Goal: Task Accomplishment & Management: Complete application form

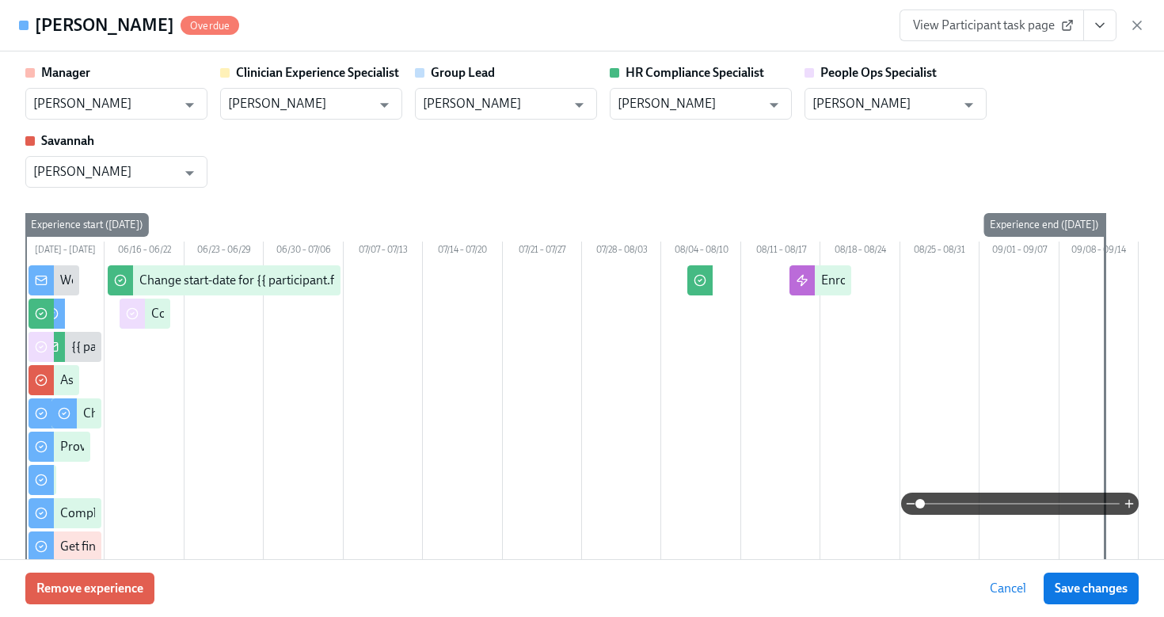
click at [1129, 28] on icon "button" at bounding box center [1137, 25] width 16 height 16
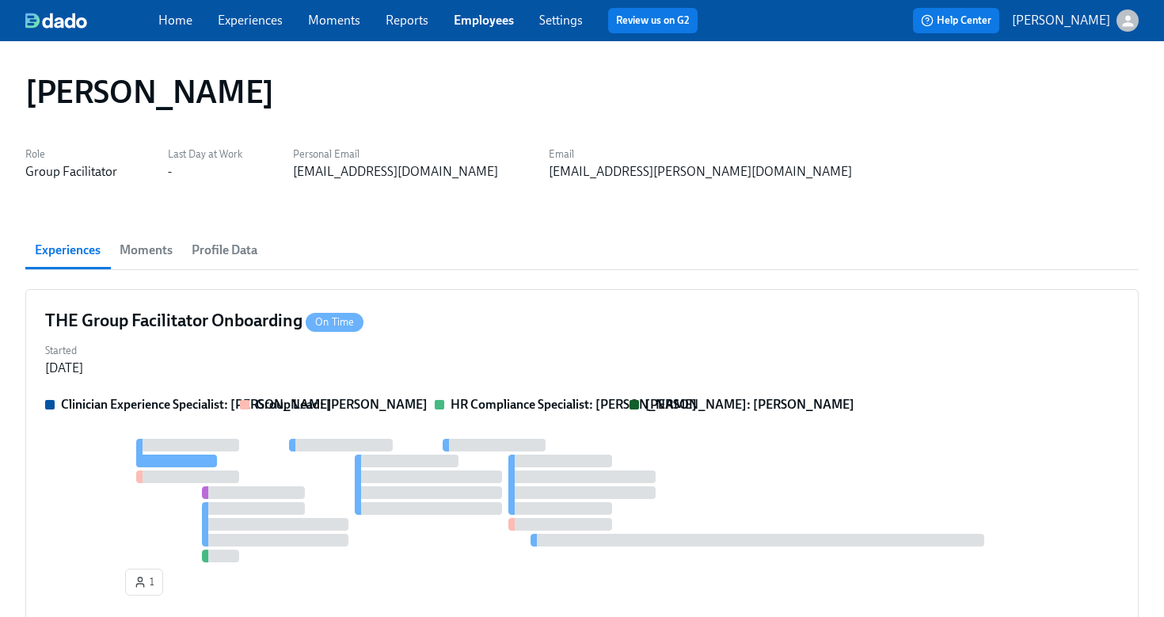
click at [478, 21] on link "Employees" at bounding box center [484, 20] width 60 height 15
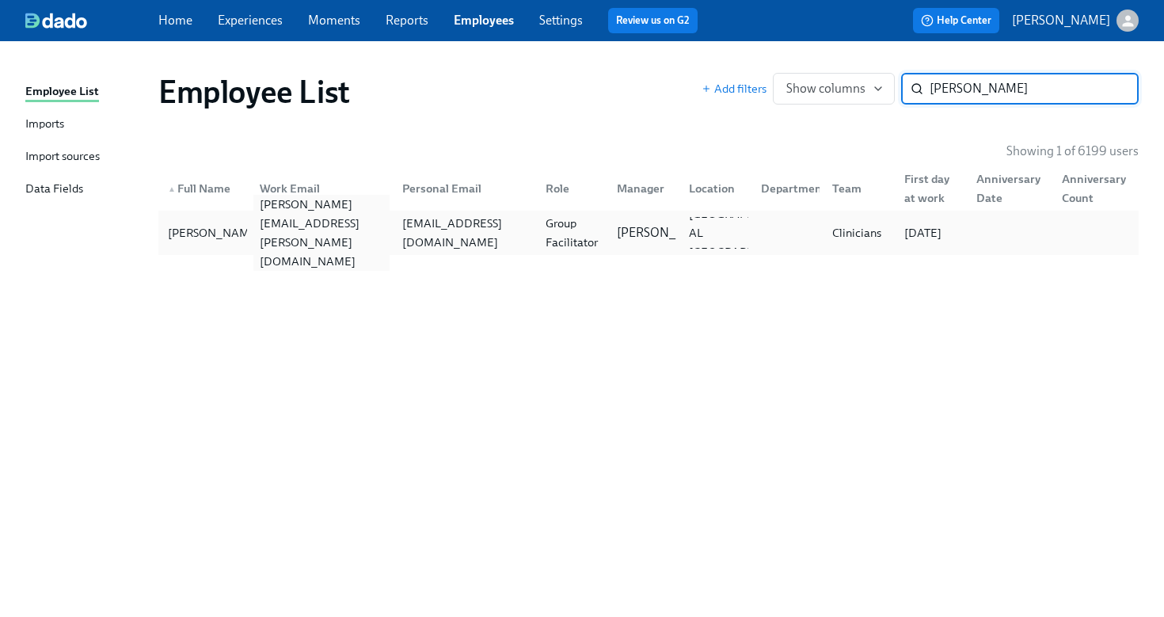
type input "[PERSON_NAME]"
click at [266, 222] on div "[PERSON_NAME][EMAIL_ADDRESS][PERSON_NAME][DOMAIN_NAME]" at bounding box center [318, 233] width 143 height 32
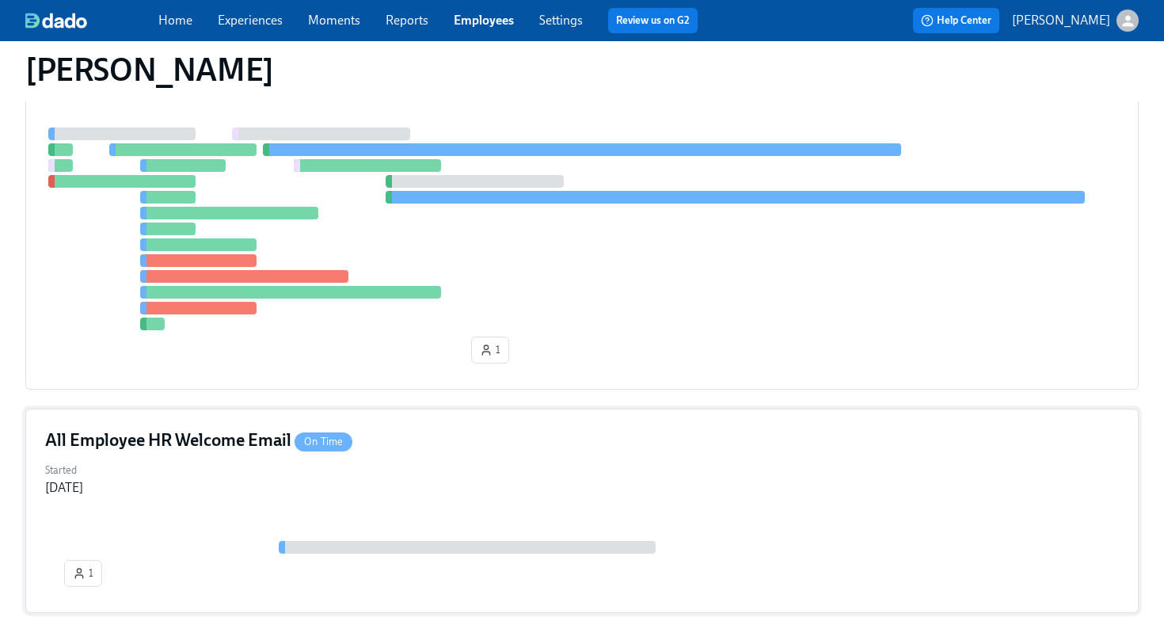
scroll to position [126, 0]
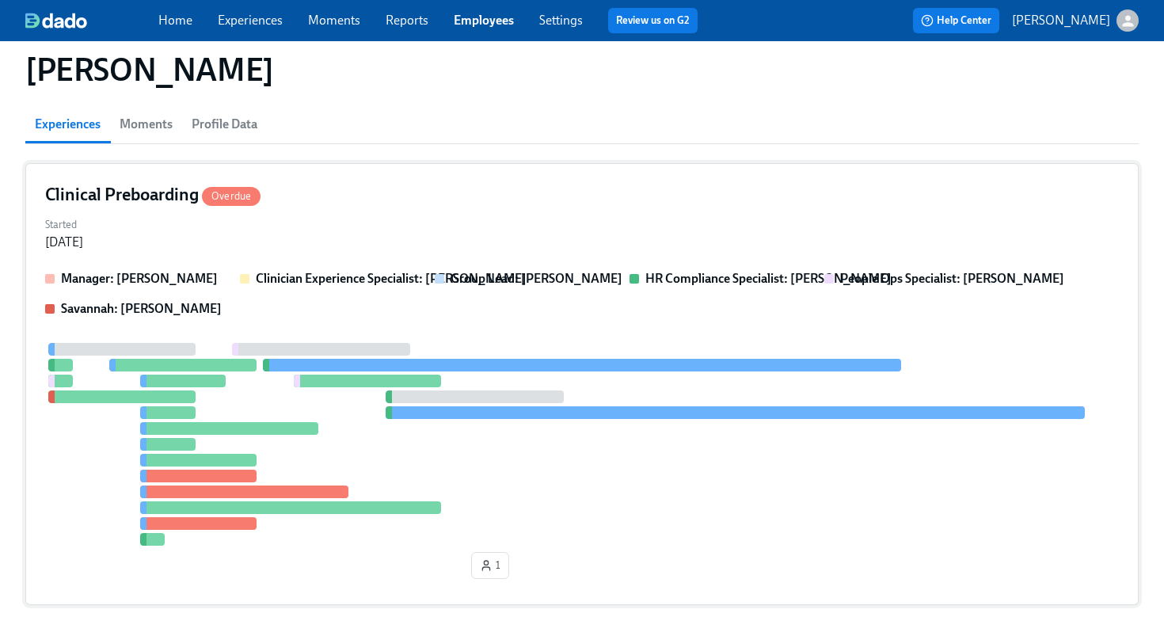
click at [568, 223] on div "Started [DATE]" at bounding box center [581, 232] width 1073 height 38
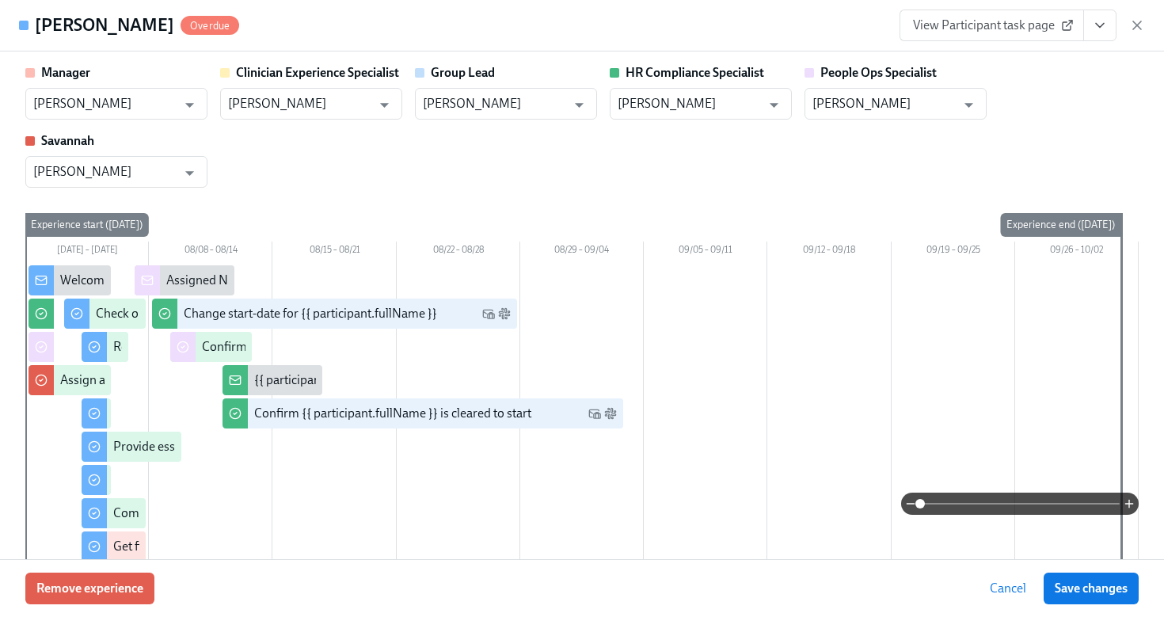
click at [1096, 34] on button "View task page" at bounding box center [1099, 25] width 33 height 32
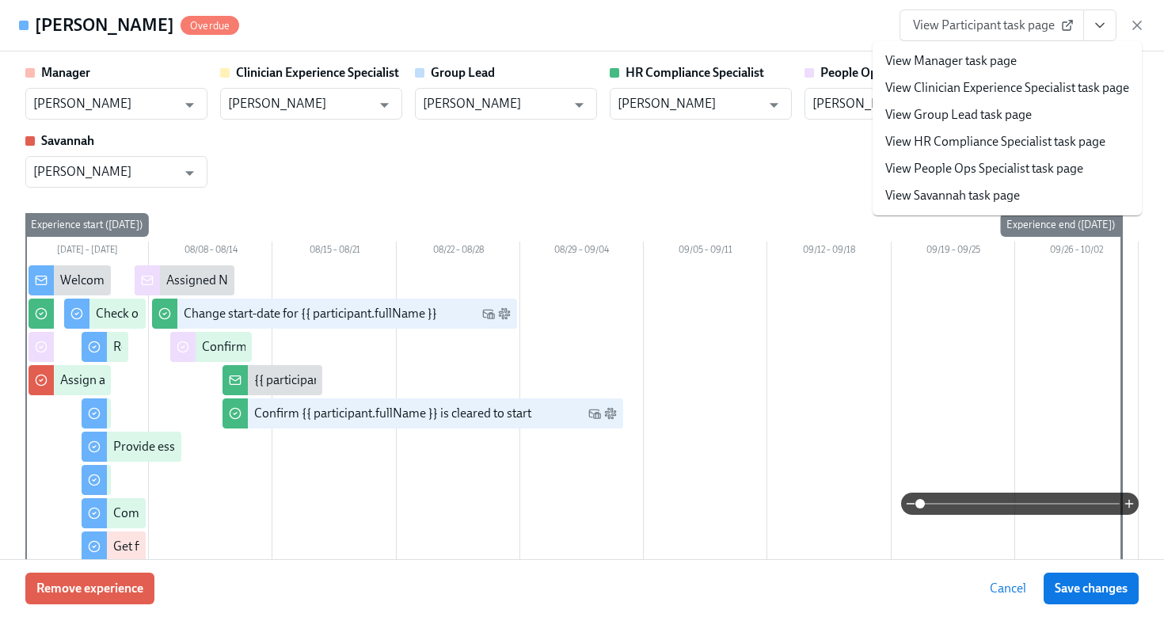
click at [1054, 151] on li "View HR Compliance Specialist task page" at bounding box center [1006, 141] width 269 height 27
click at [909, 142] on link "View HR Compliance Specialist task page" at bounding box center [995, 141] width 220 height 17
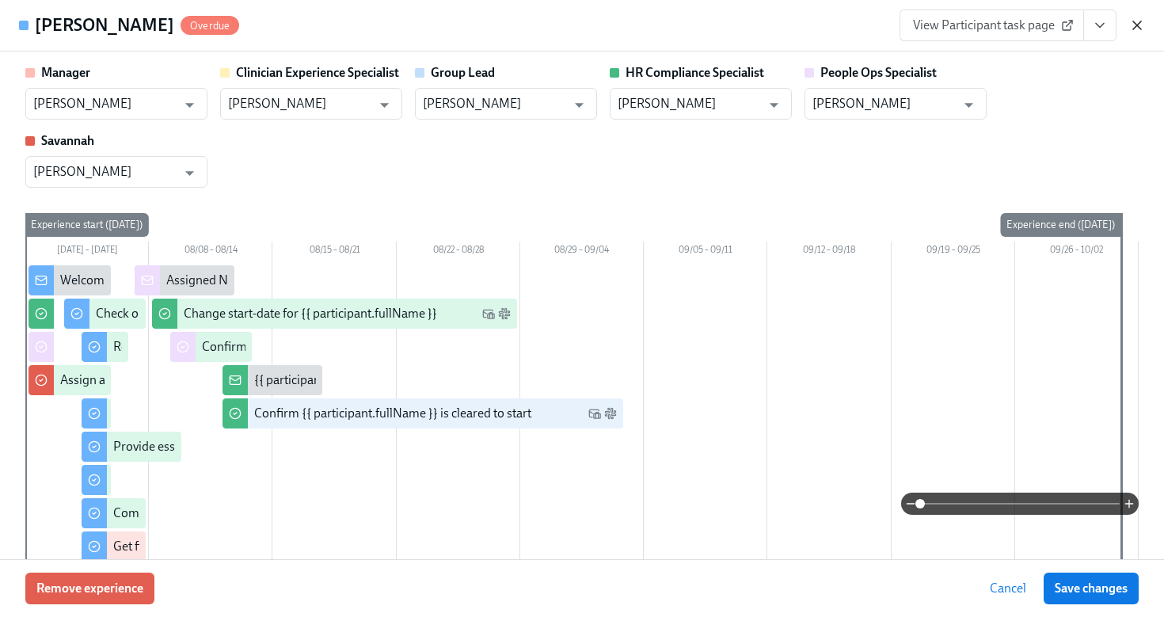
click at [1143, 25] on icon "button" at bounding box center [1137, 25] width 16 height 16
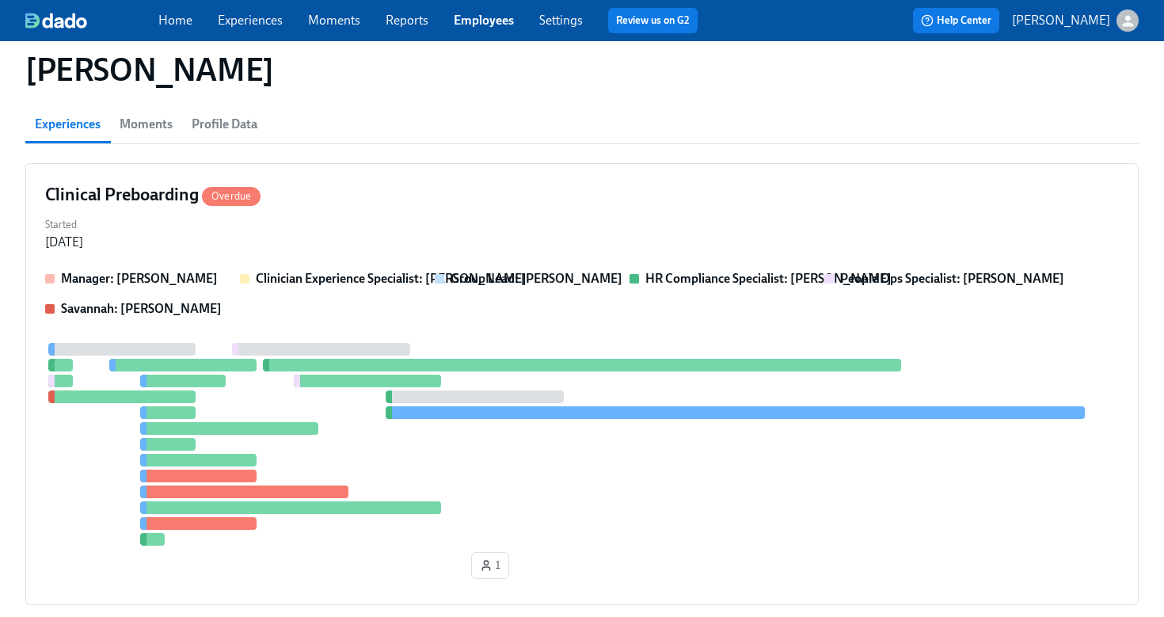
click at [496, 21] on link "Employees" at bounding box center [484, 20] width 60 height 15
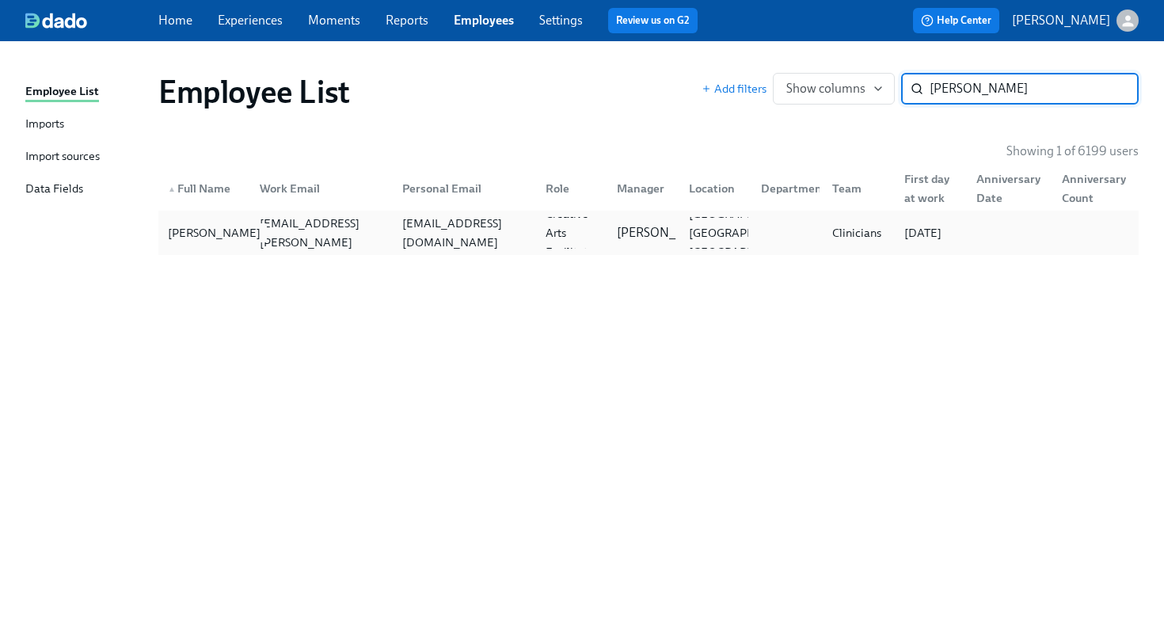
type input "[PERSON_NAME]"
click at [234, 237] on div "[PERSON_NAME]" at bounding box center [213, 232] width 105 height 19
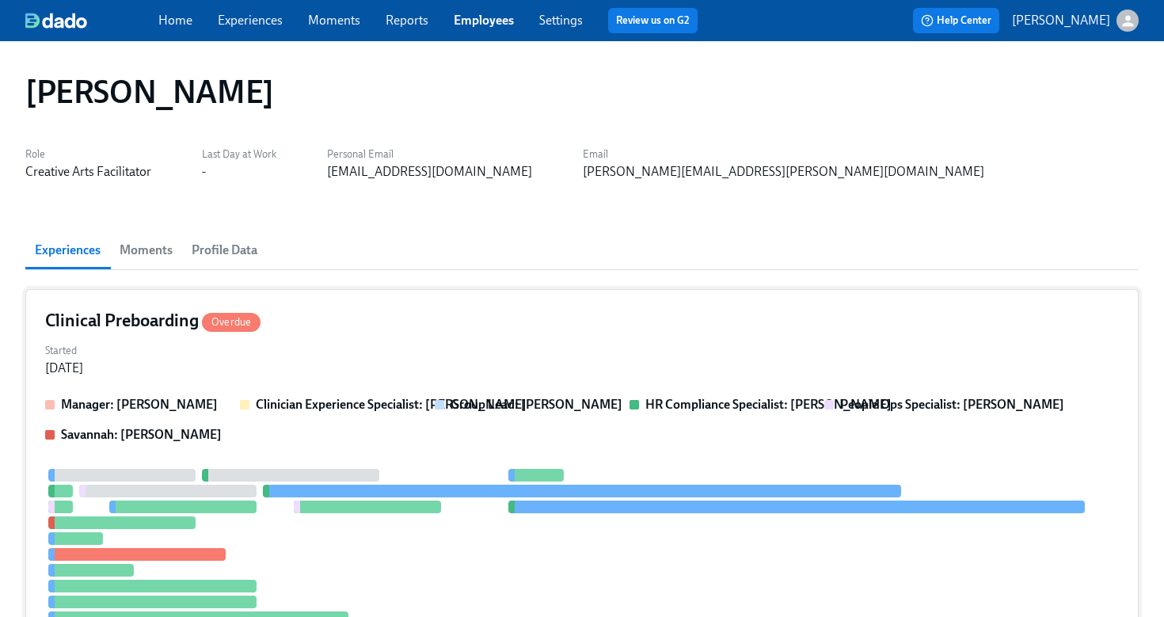
click at [591, 341] on div "Started [DATE]" at bounding box center [581, 358] width 1073 height 38
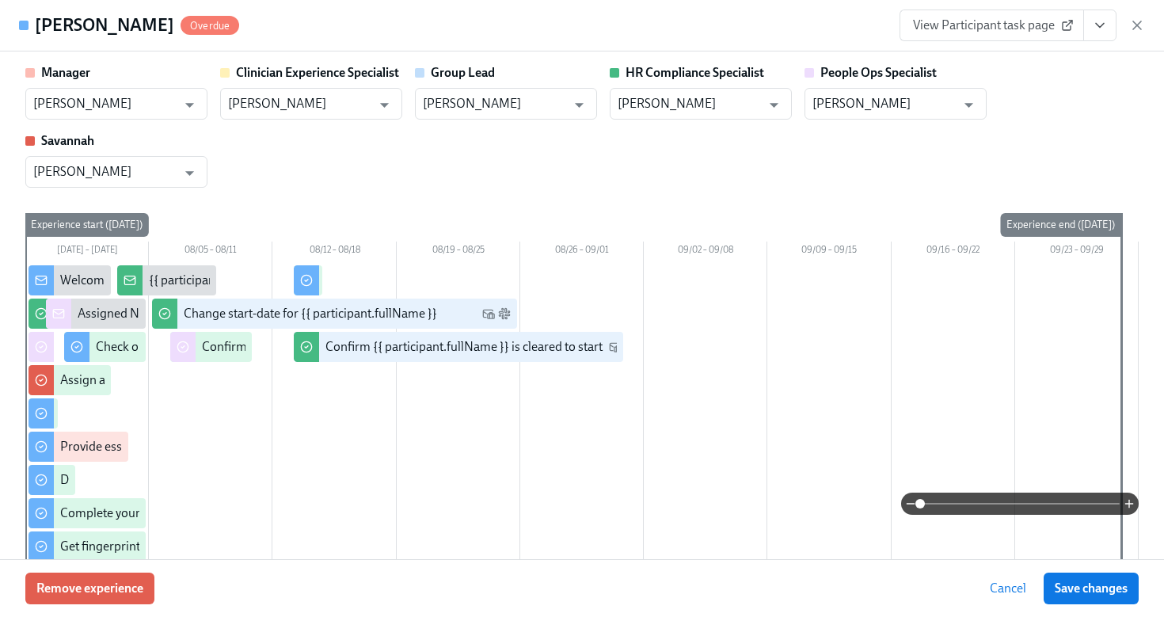
click at [1092, 28] on icon "View task page" at bounding box center [1100, 25] width 16 height 16
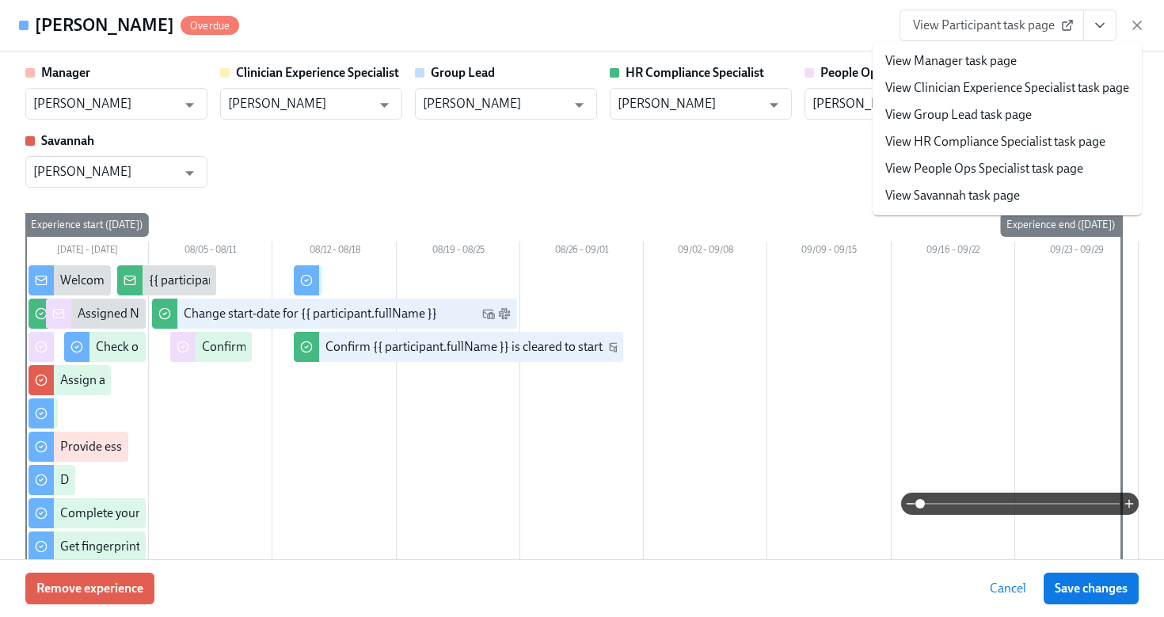
click at [1016, 140] on link "View HR Compliance Specialist task page" at bounding box center [995, 141] width 220 height 17
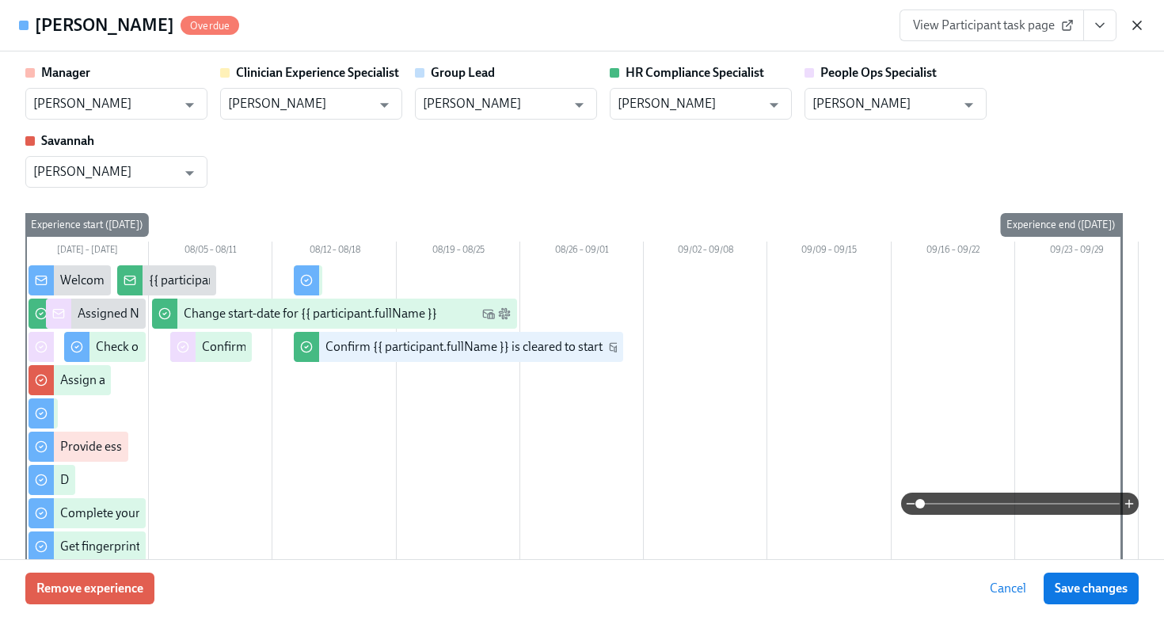
click at [1133, 29] on icon "button" at bounding box center [1137, 25] width 16 height 16
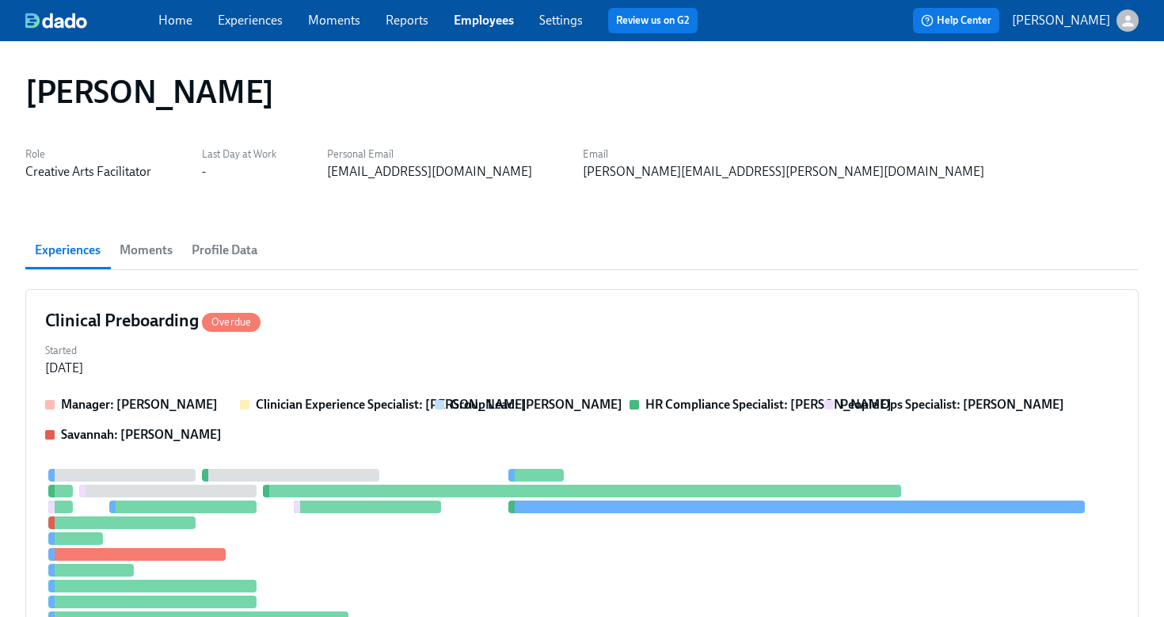
click at [495, 25] on link "Employees" at bounding box center [484, 20] width 60 height 15
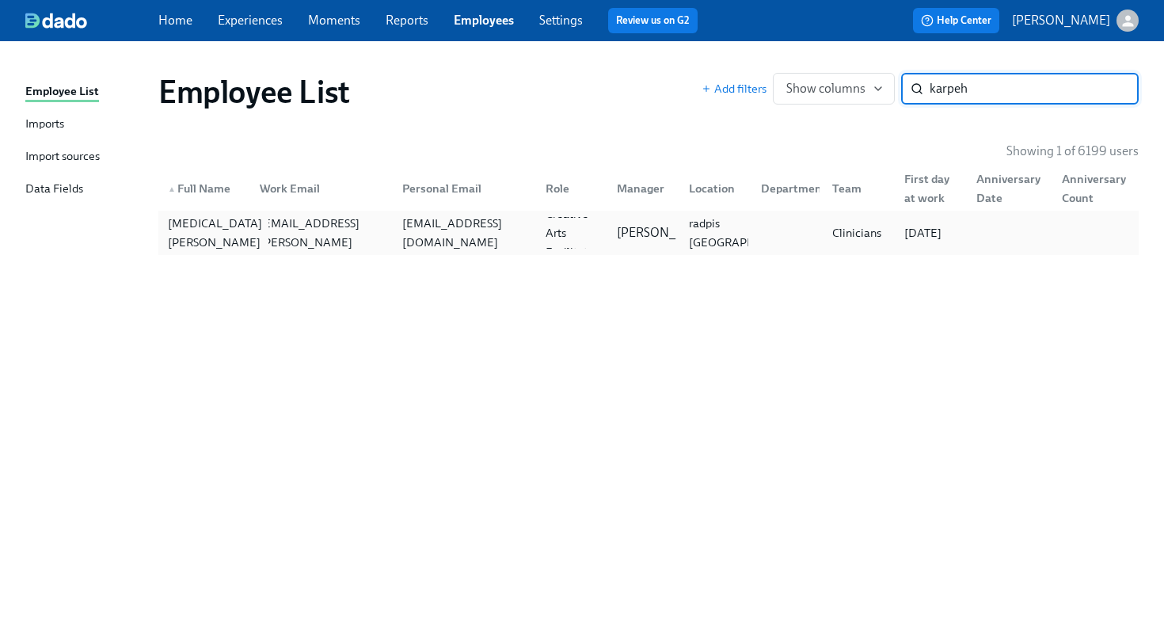
type input "karpeh"
click at [201, 236] on div "[MEDICAL_DATA][PERSON_NAME]" at bounding box center [214, 233] width 107 height 38
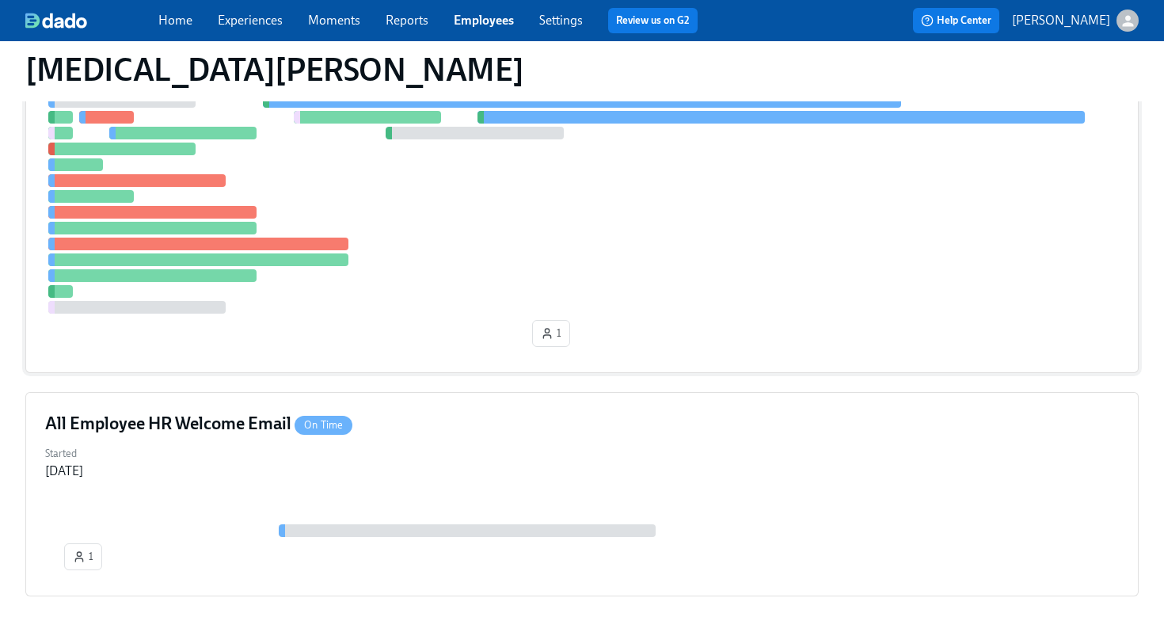
scroll to position [310, 0]
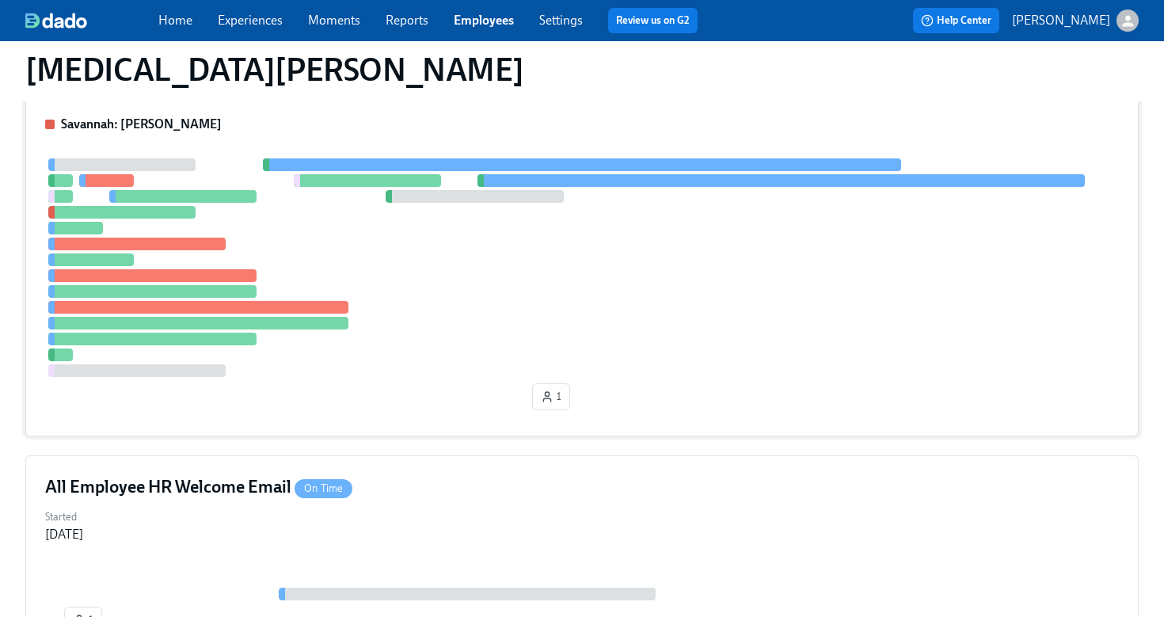
click at [473, 322] on div at bounding box center [581, 267] width 1073 height 218
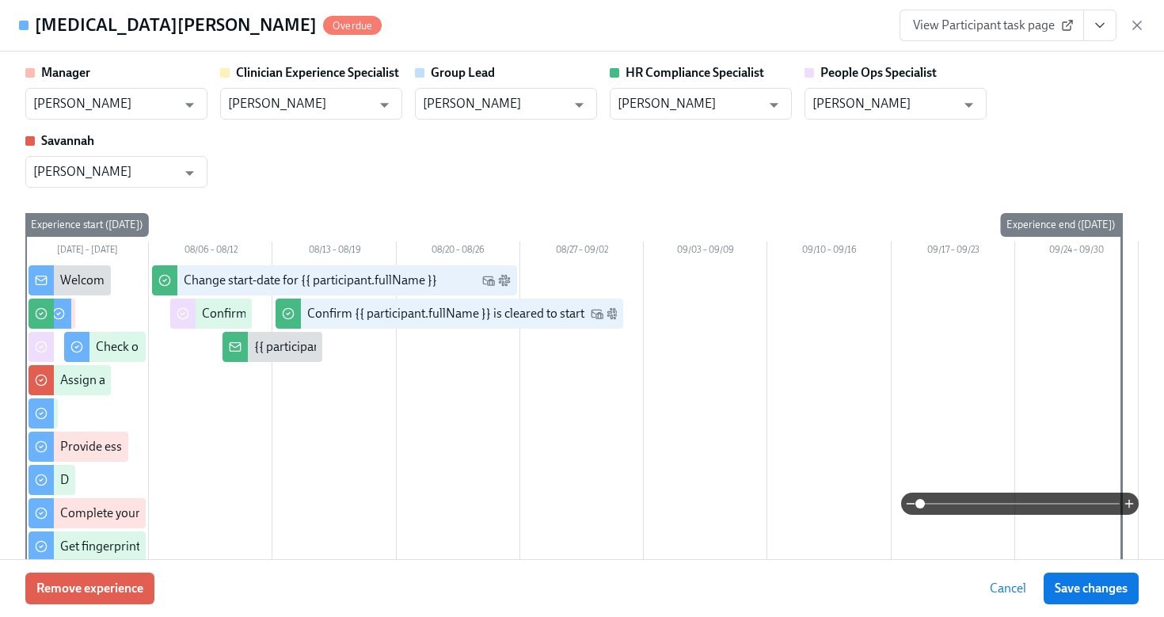
click at [1093, 30] on icon "View task page" at bounding box center [1100, 25] width 16 height 16
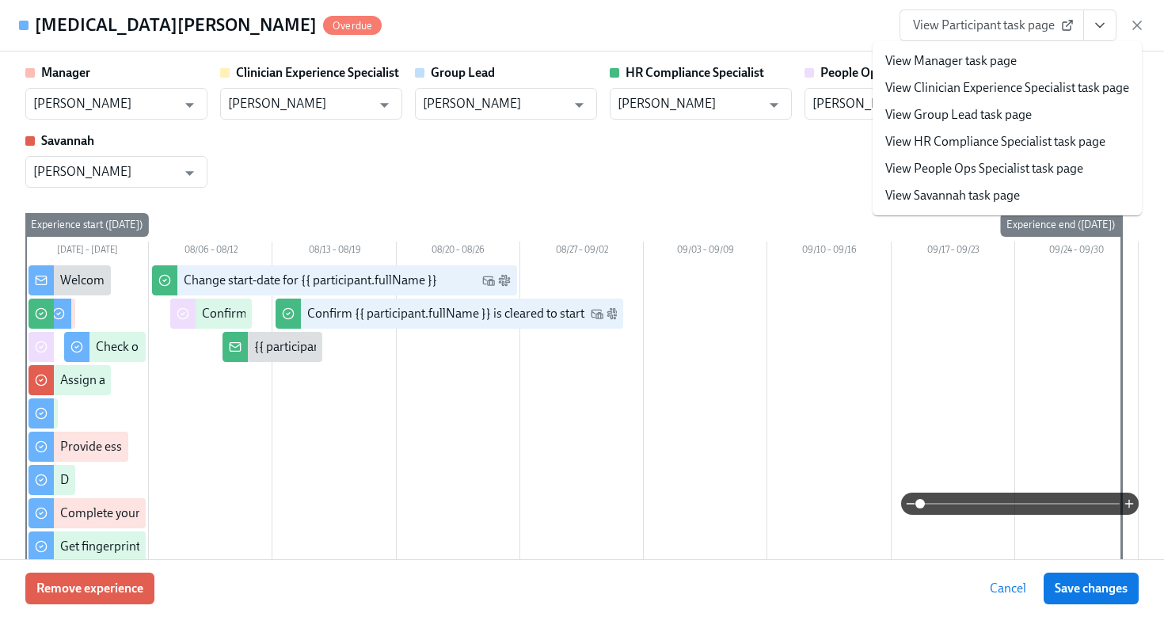
click at [1005, 141] on link "View HR Compliance Specialist task page" at bounding box center [995, 141] width 220 height 17
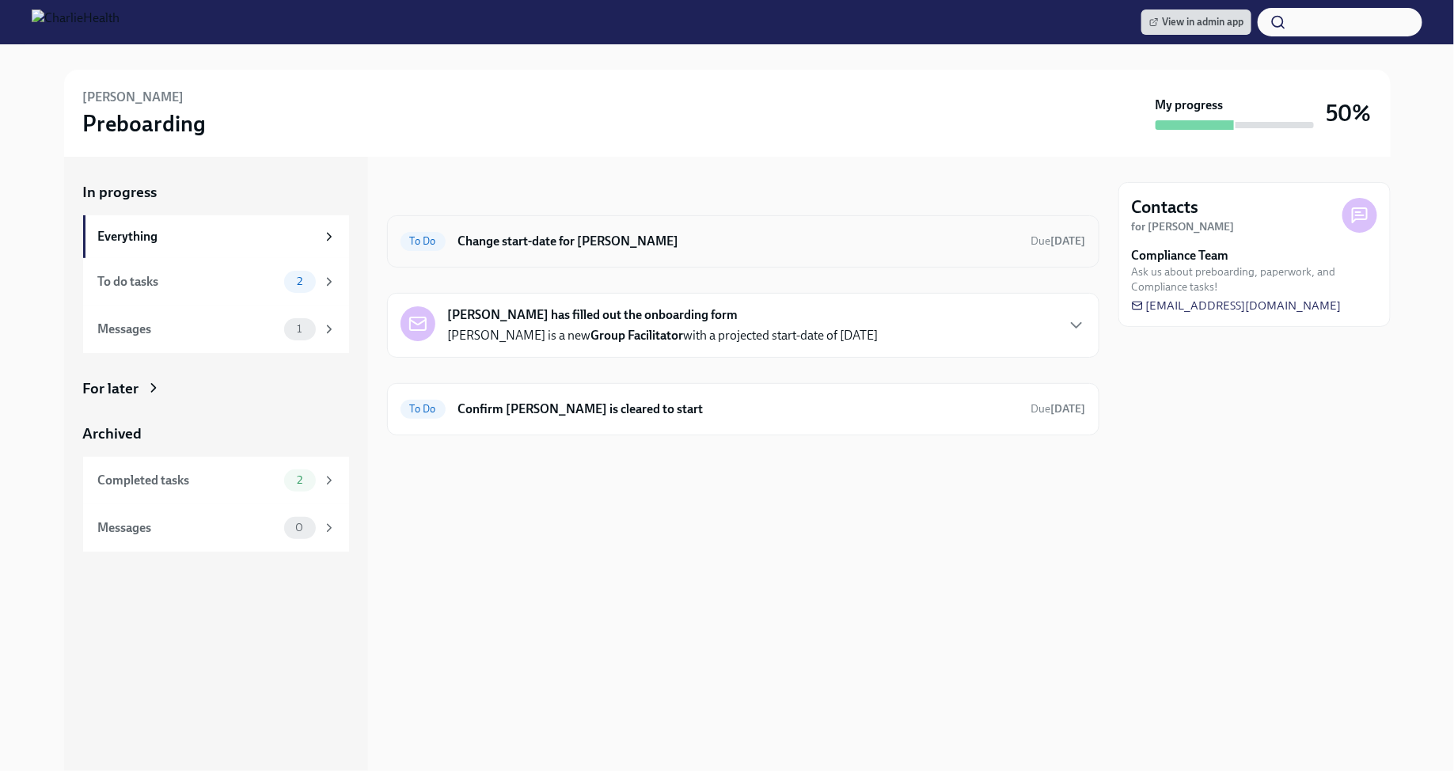
click at [704, 252] on div "To Do Change start-date for [PERSON_NAME] Due [DATE]" at bounding box center [743, 241] width 685 height 25
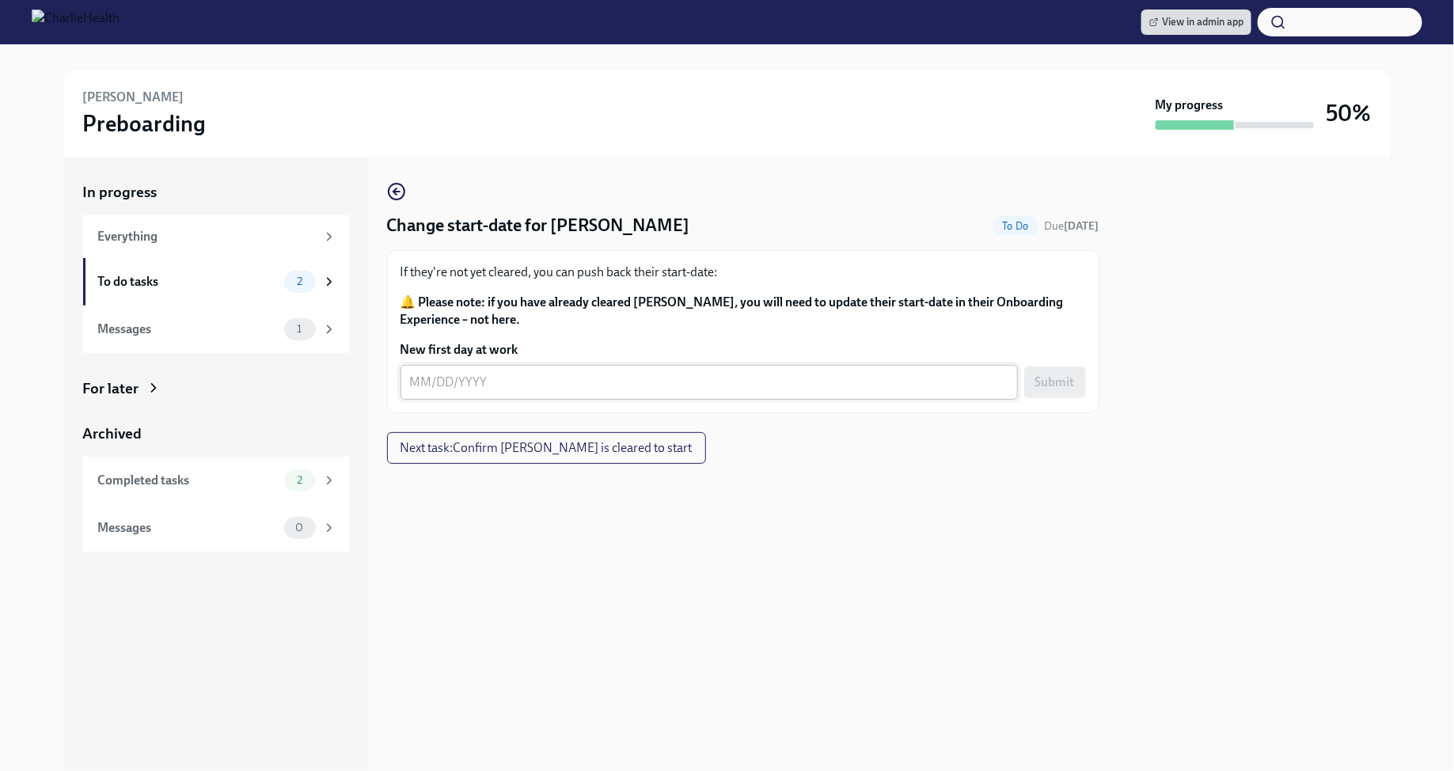
click at [419, 383] on textarea "New first day at work" at bounding box center [709, 382] width 598 height 19
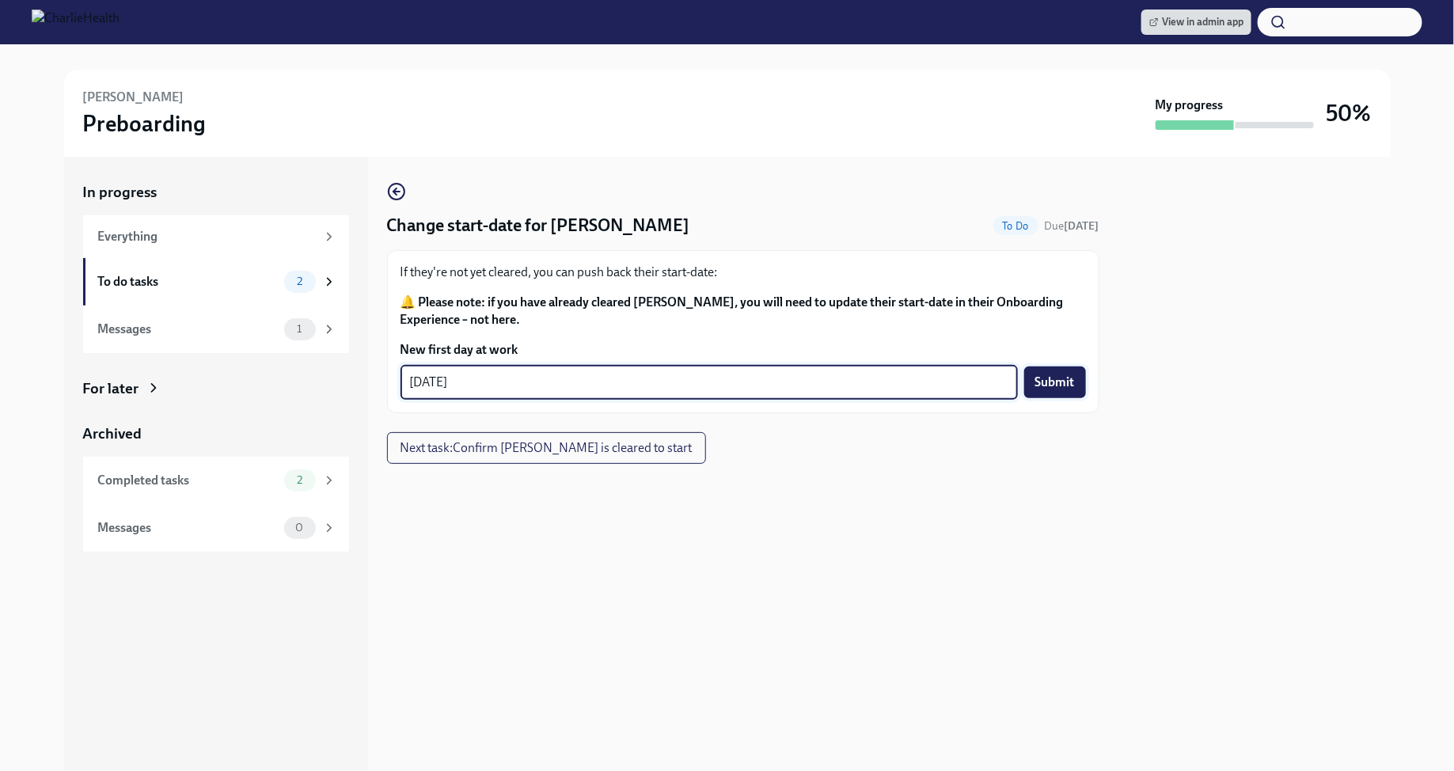
type textarea "[DATE]"
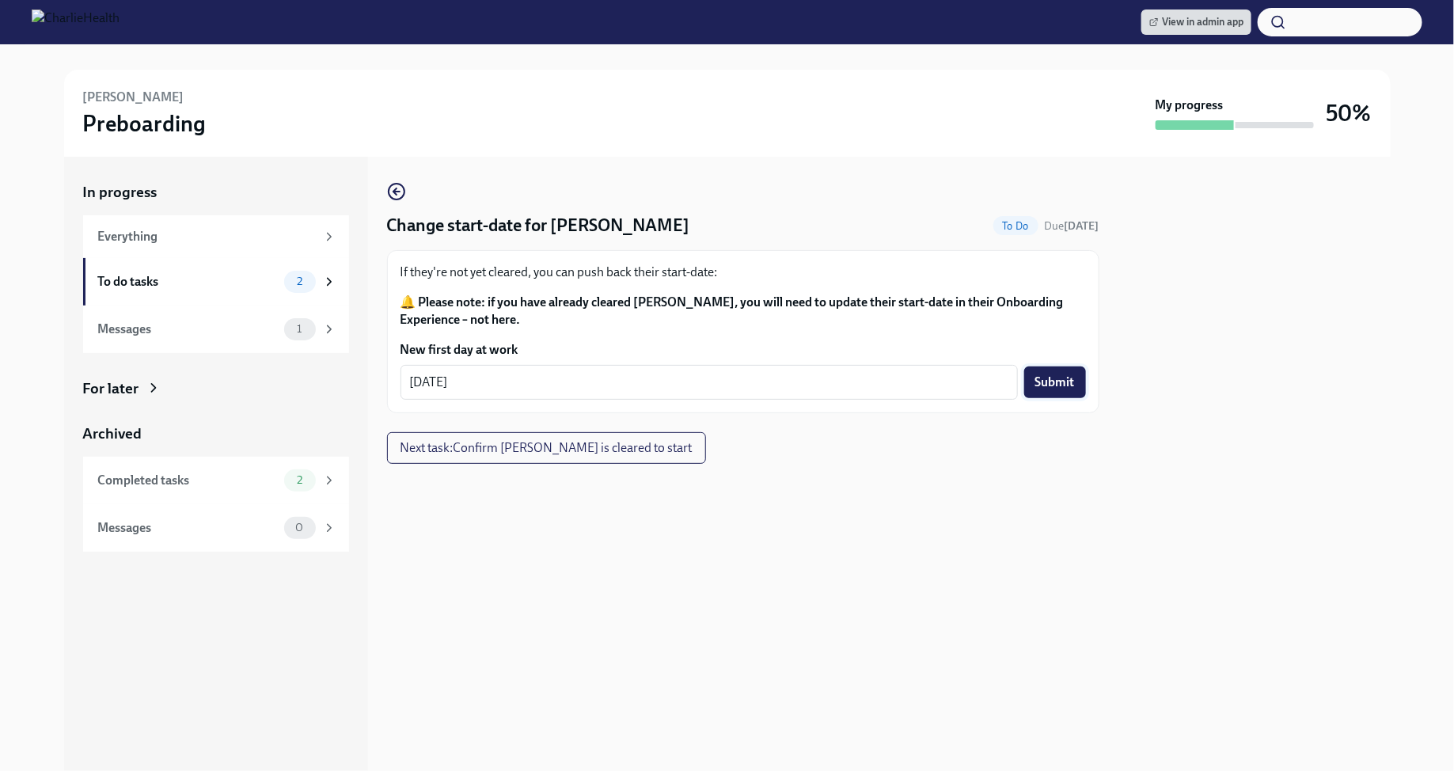
click at [1049, 372] on button "Submit" at bounding box center [1055, 382] width 62 height 32
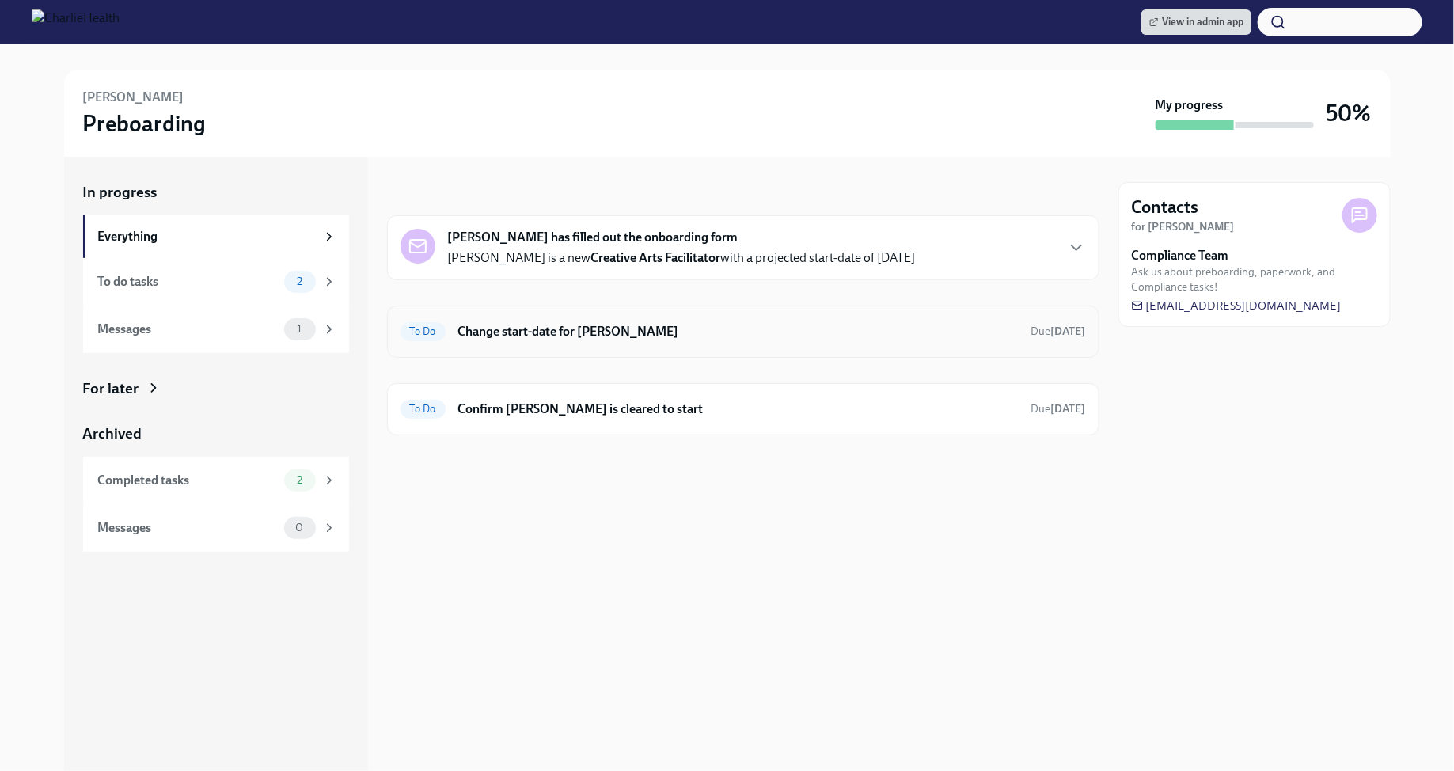
click at [909, 316] on div "To Do Change start-date for Sarah Mathis Due in 10 days" at bounding box center [743, 332] width 712 height 52
click at [882, 332] on h6 "Change start-date for [PERSON_NAME]" at bounding box center [738, 331] width 560 height 17
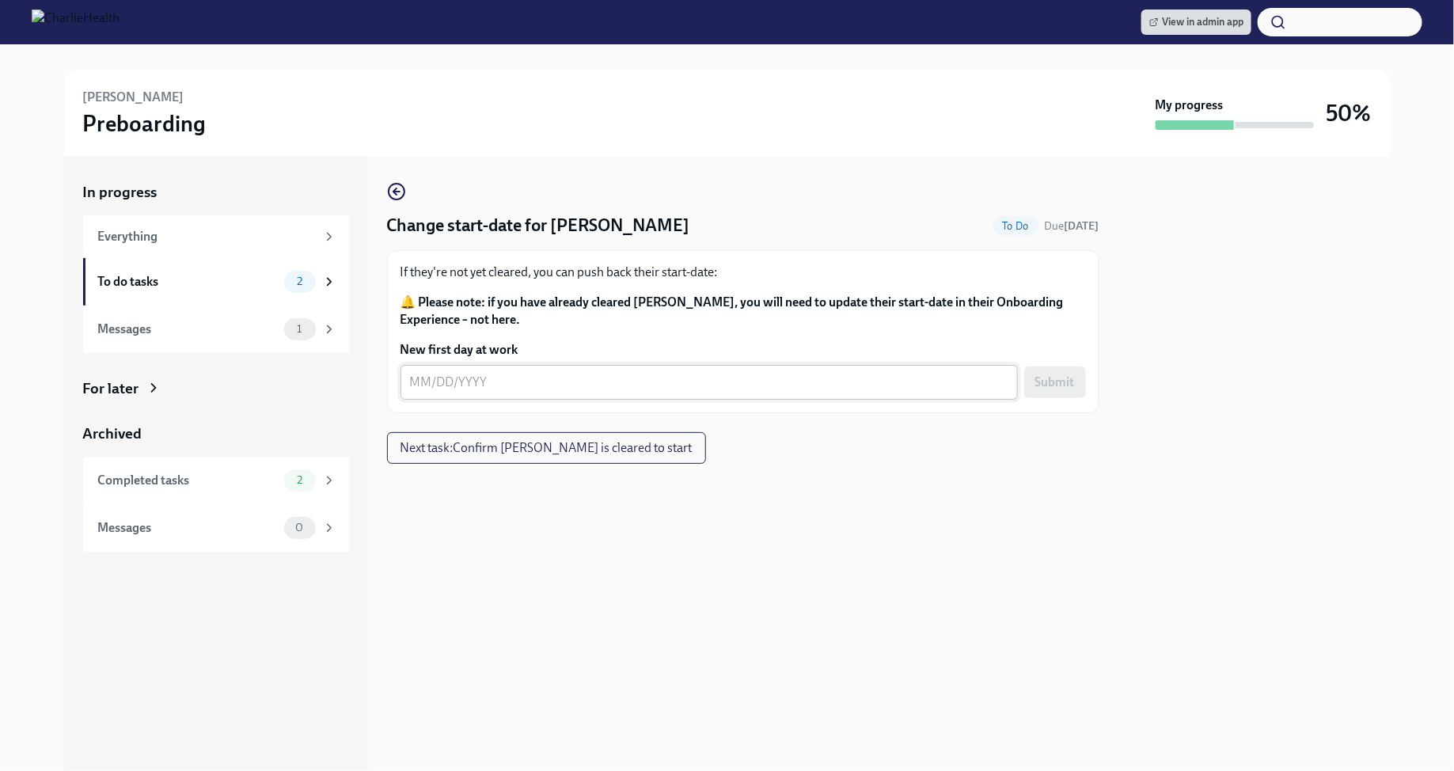
click at [588, 387] on textarea "New first day at work" at bounding box center [709, 382] width 598 height 19
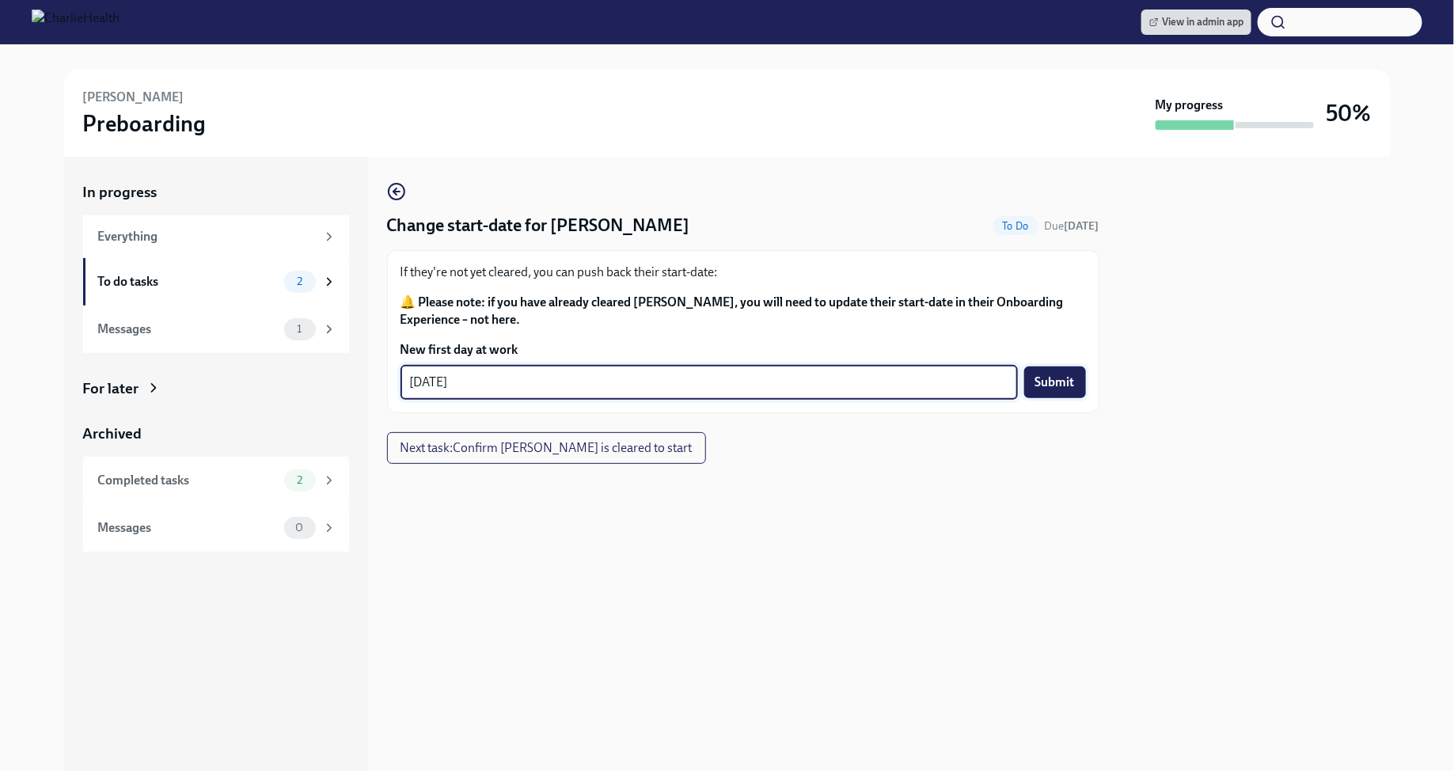
type textarea "[DATE]"
click at [1051, 387] on span "Submit" at bounding box center [1055, 382] width 40 height 16
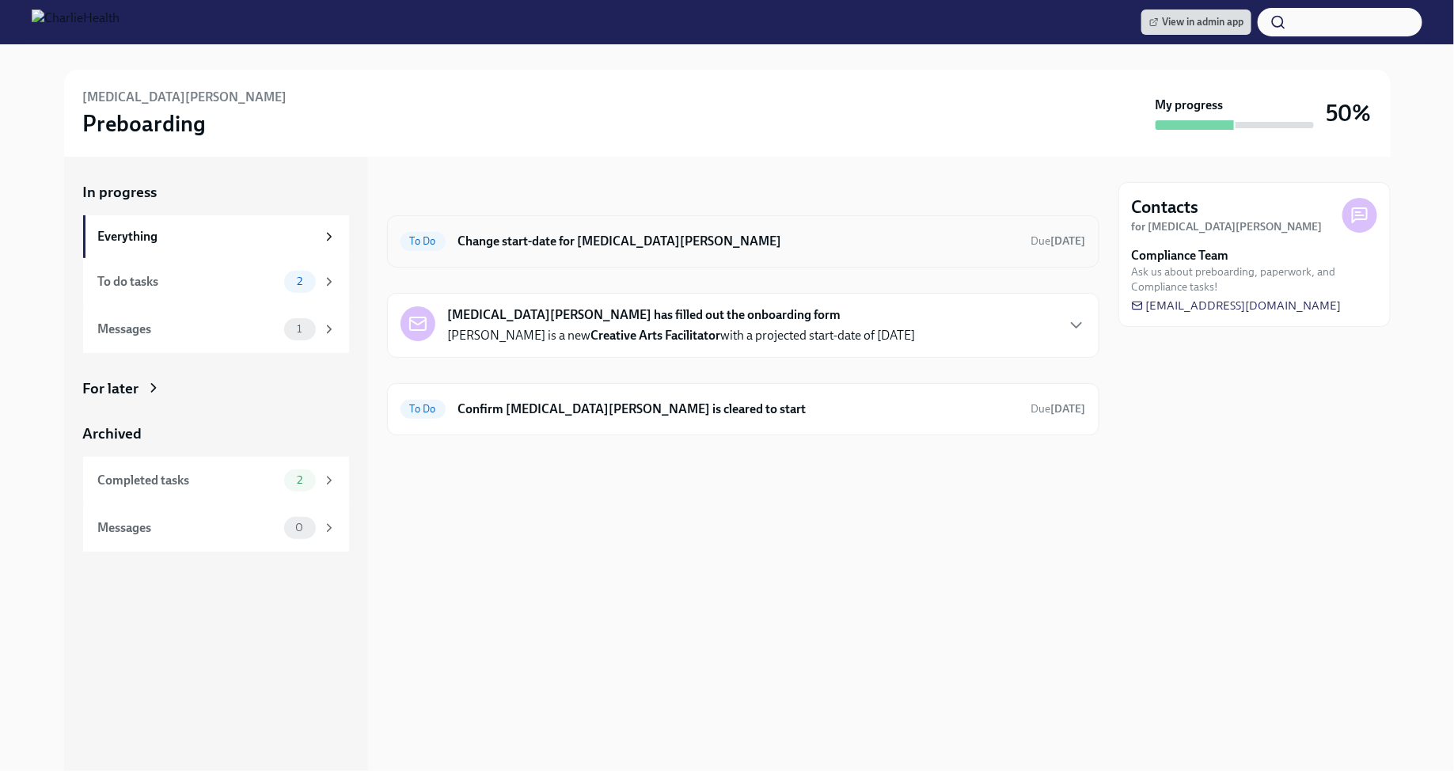
click at [662, 249] on h6 "Change start-date for [MEDICAL_DATA][PERSON_NAME]" at bounding box center [738, 241] width 560 height 17
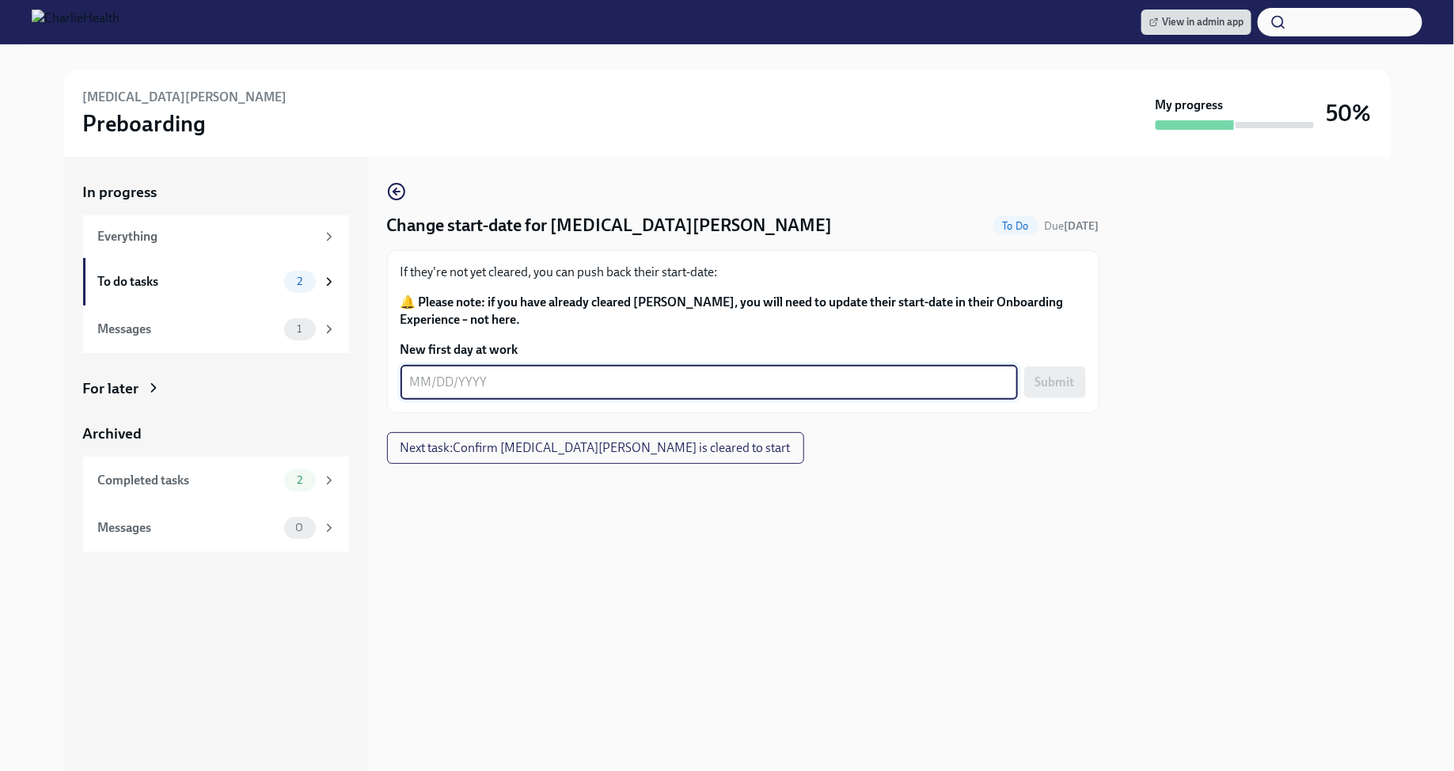
click at [416, 384] on textarea "New first day at work" at bounding box center [709, 382] width 598 height 19
type textarea "[DATE]"
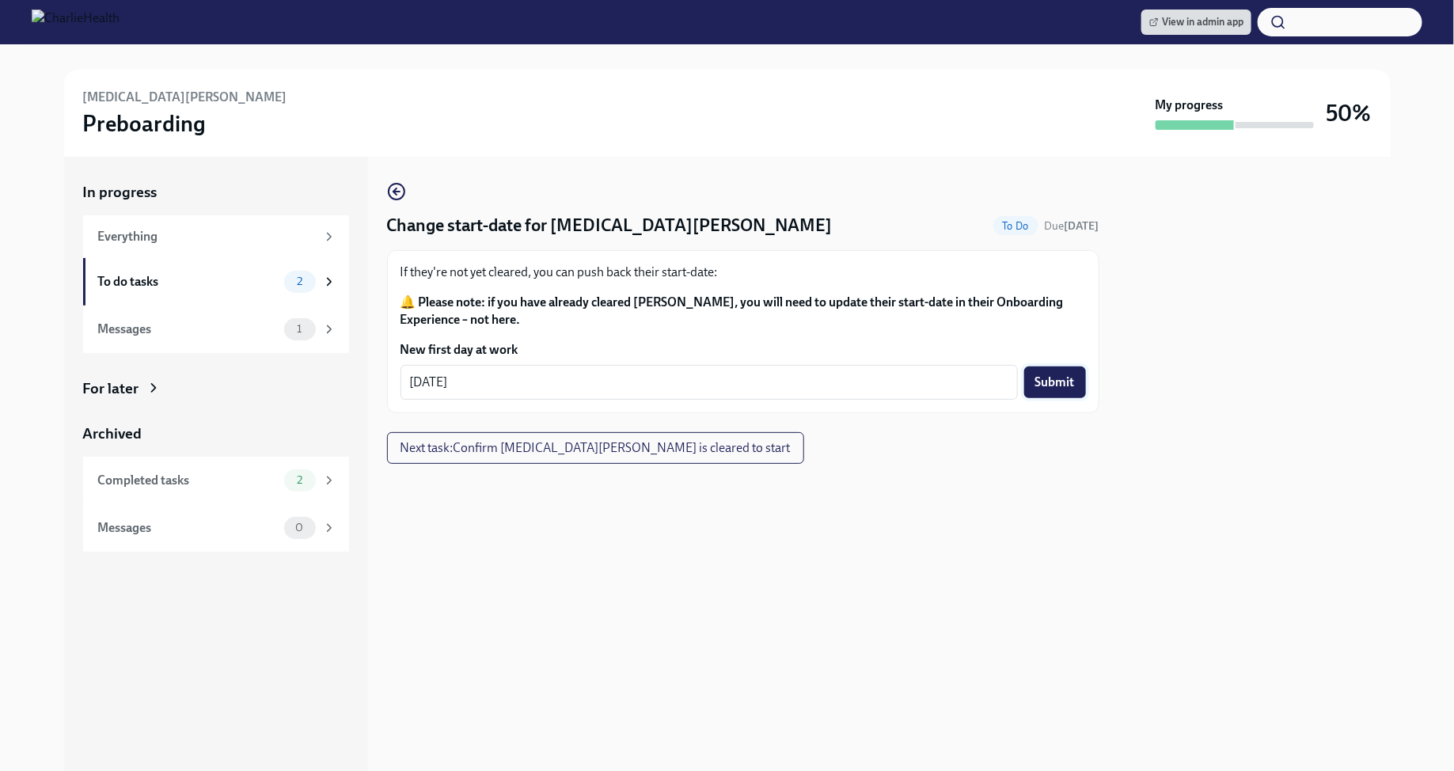
click at [1074, 388] on span "Submit" at bounding box center [1055, 382] width 40 height 16
